Goal: Book appointment/travel/reservation

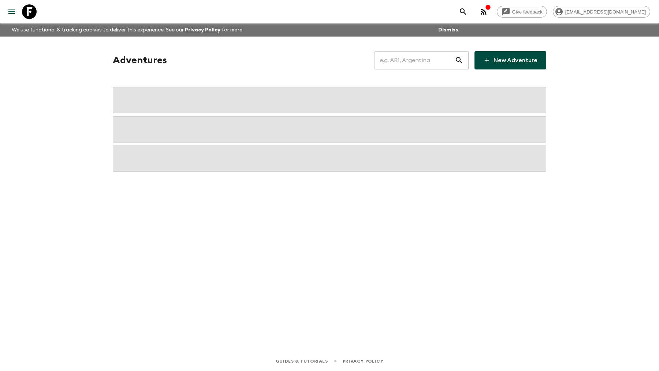
click at [411, 62] on input "text" at bounding box center [414, 60] width 80 height 20
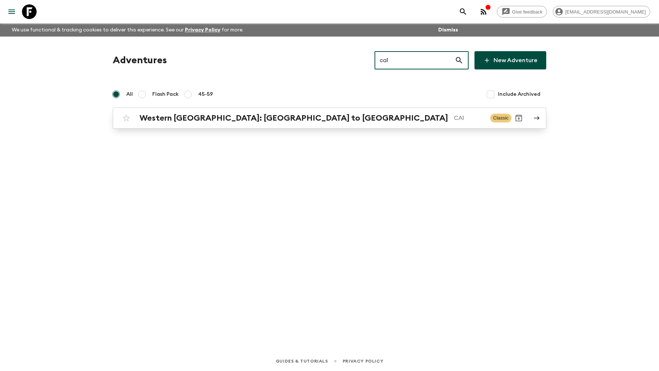
type input "ca1"
click at [264, 117] on h2 "Western [GEOGRAPHIC_DATA]: [GEOGRAPHIC_DATA] to [GEOGRAPHIC_DATA]" at bounding box center [293, 118] width 308 height 10
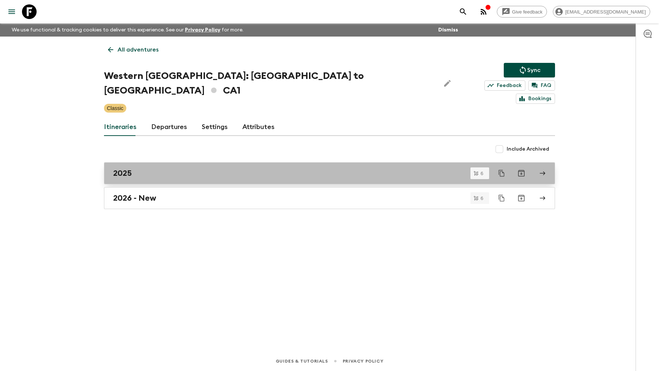
click at [169, 169] on div "2025" at bounding box center [322, 174] width 419 height 10
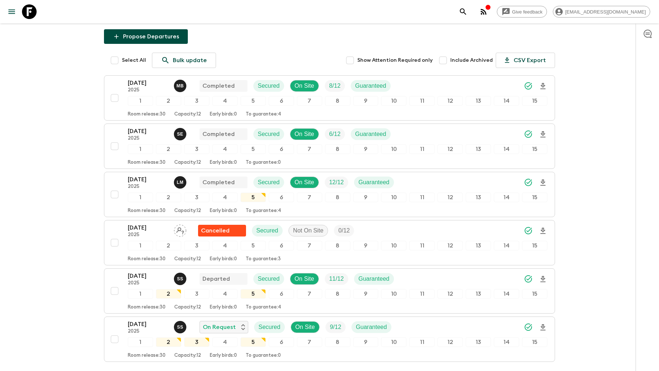
scroll to position [134, 0]
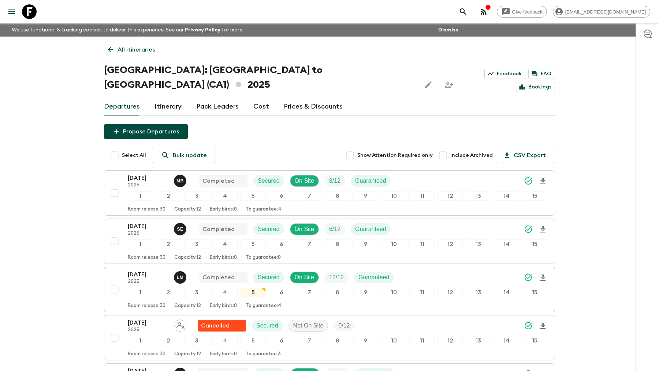
scroll to position [134, 0]
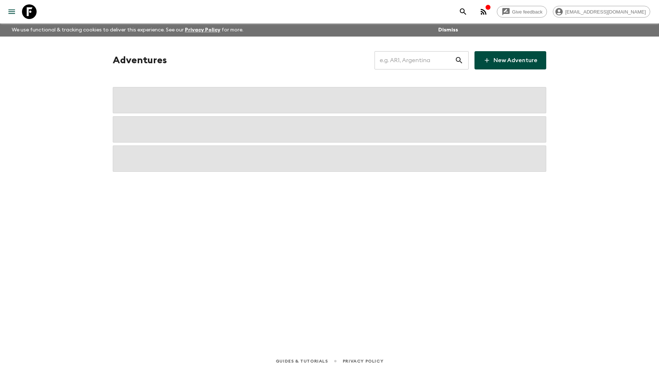
click at [408, 61] on input "text" at bounding box center [414, 60] width 80 height 20
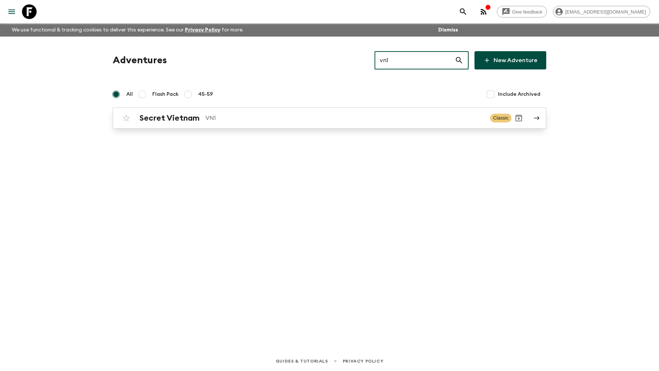
type input "vn1"
click at [255, 111] on div "Secret Vietnam VN1 Classic" at bounding box center [315, 118] width 392 height 15
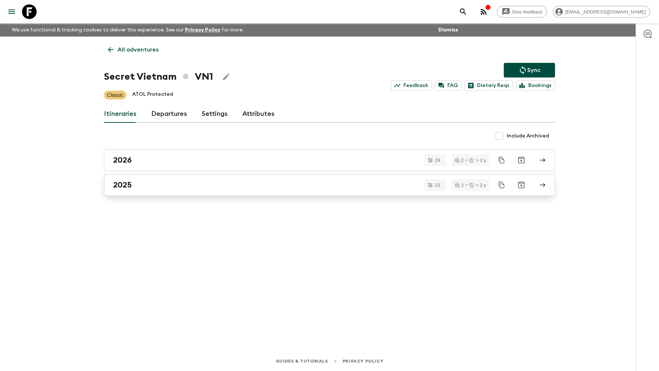
click at [182, 187] on div "2025" at bounding box center [322, 185] width 419 height 10
